Goal: Complete application form

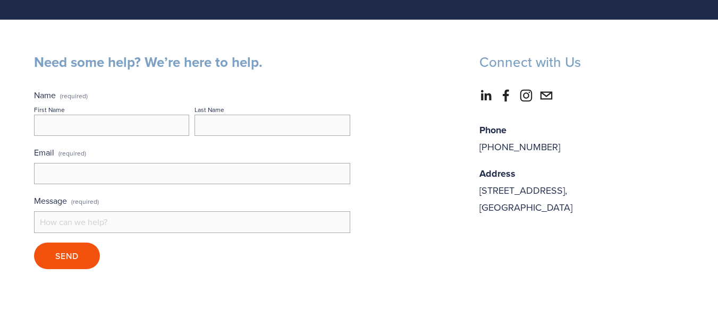
scroll to position [159, 0]
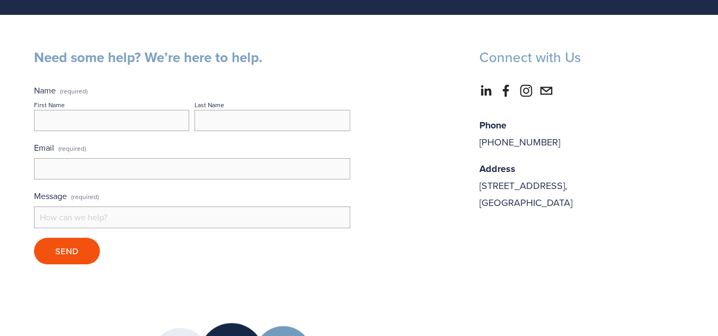
drag, startPoint x: 173, startPoint y: 131, endPoint x: 156, endPoint y: 143, distance: 20.5
click at [167, 141] on div "Name (required) First Name Last Name Email (required) Message (required)" at bounding box center [192, 156] width 316 height 144
drag, startPoint x: 93, startPoint y: 123, endPoint x: 97, endPoint y: 130, distance: 7.8
click at [94, 127] on input "First Name" at bounding box center [111, 120] width 155 height 21
type input "[PERSON_NAME]"
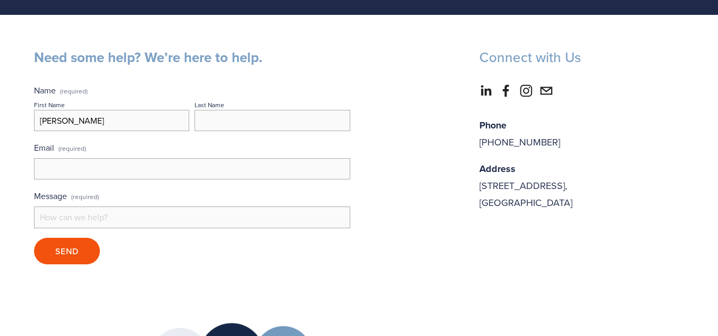
type input "[PERSON_NAME]"
type input "[EMAIL_ADDRESS][DOMAIN_NAME]"
click at [52, 219] on input "Message (required)" at bounding box center [192, 217] width 316 height 21
paste input "Hi, I looked over your website. It’s not ranking on Google and other major sear…"
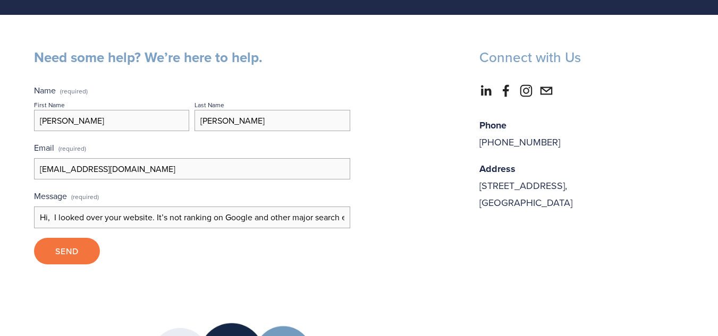
scroll to position [0, 777]
type input "Hi, I looked over your website. It’s not ranking on Google and other major sear…"
click at [57, 241] on button "Send Send" at bounding box center [67, 251] width 66 height 27
